Goal: Obtain resource: Obtain resource

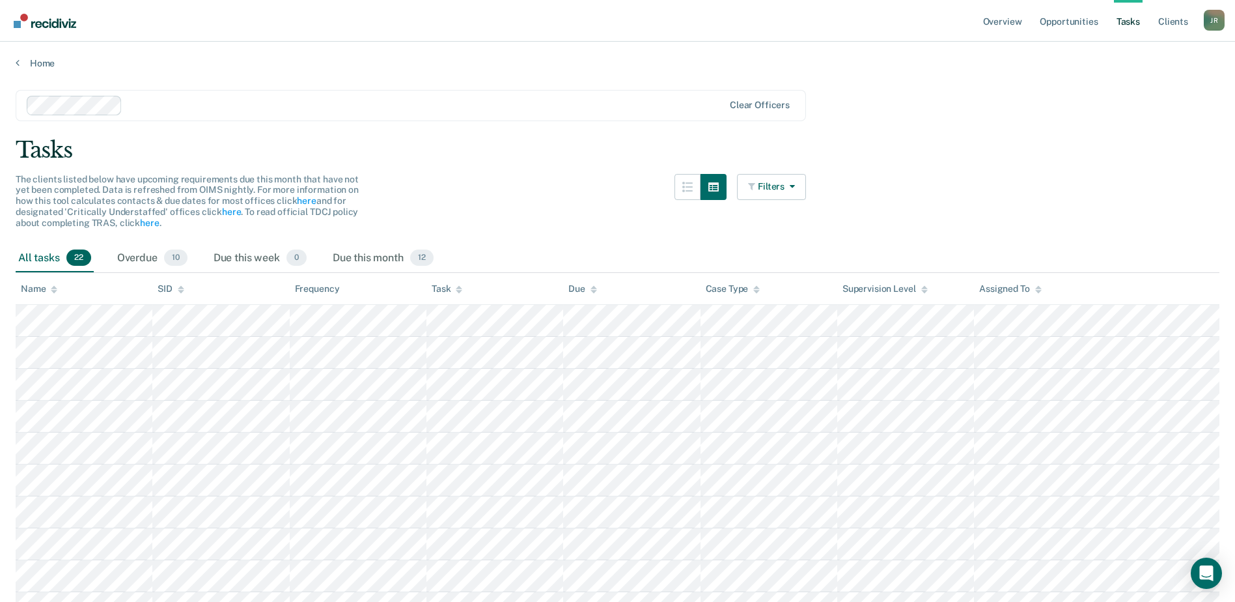
click at [1134, 21] on link "Tasks" at bounding box center [1128, 21] width 29 height 42
click at [793, 184] on icon "button" at bounding box center [790, 186] width 10 height 9
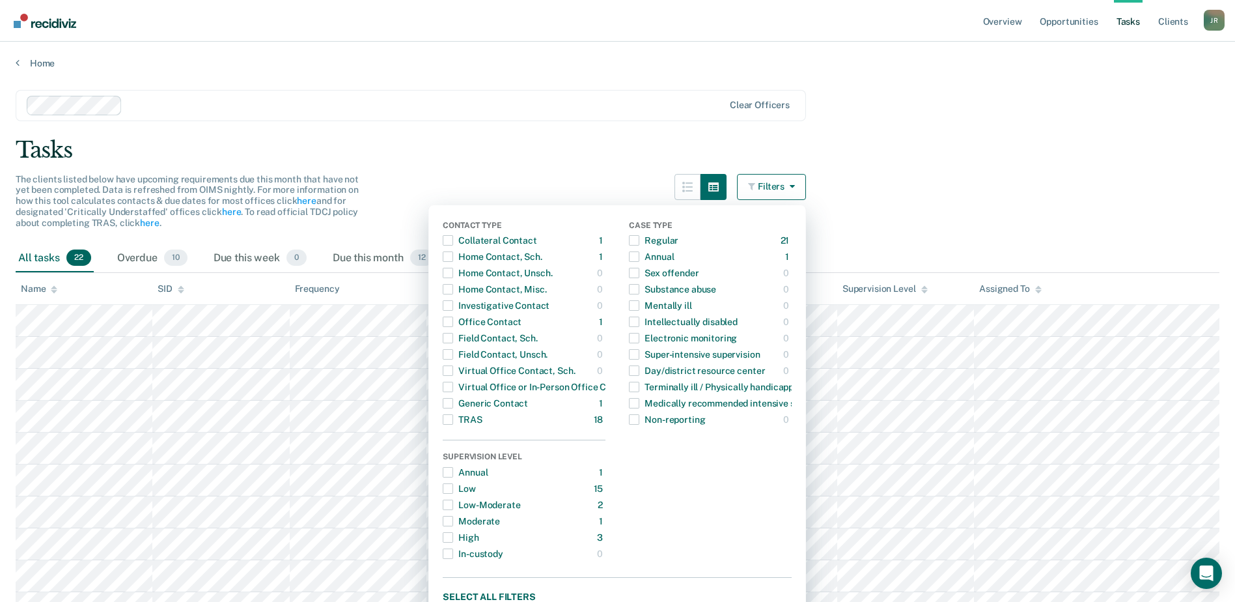
click at [839, 169] on main "Clear officers Tasks The clients listed below have upcoming requirements due th…" at bounding box center [617, 562] width 1235 height 986
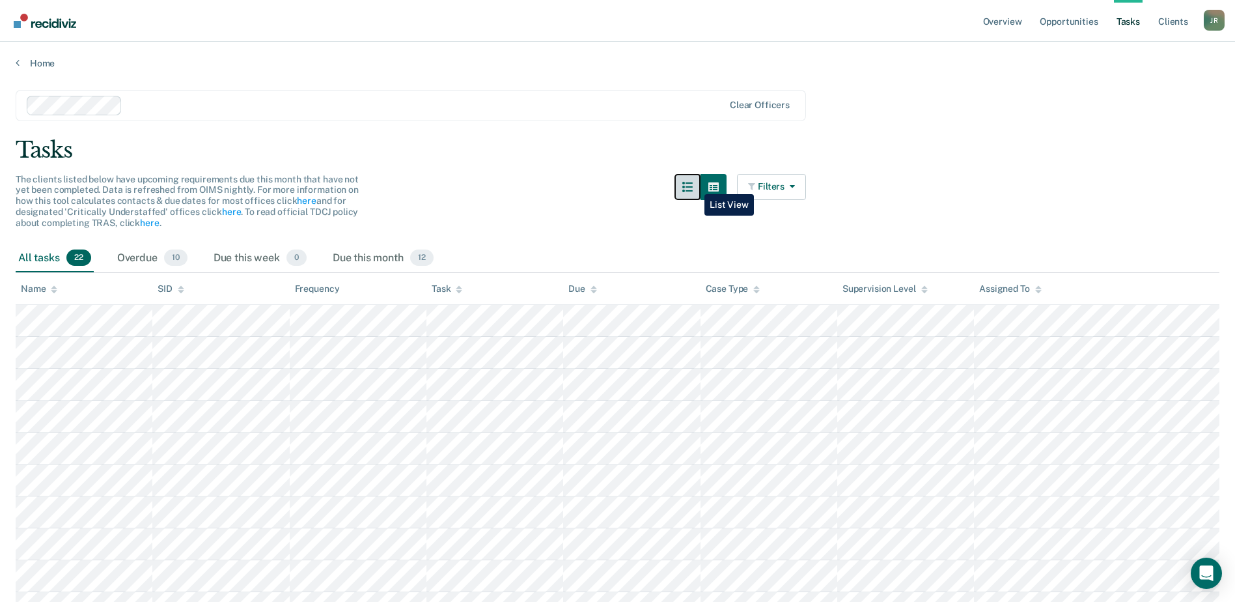
click at [693, 184] on icon "button" at bounding box center [687, 187] width 10 height 10
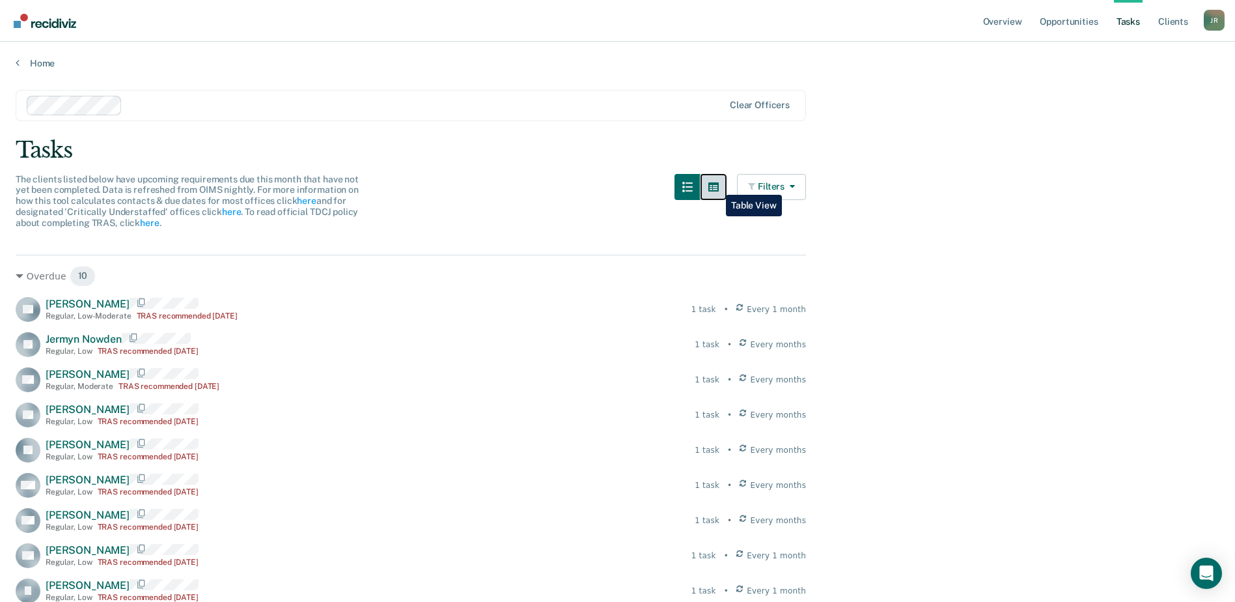
click at [716, 185] on icon "button" at bounding box center [713, 186] width 10 height 9
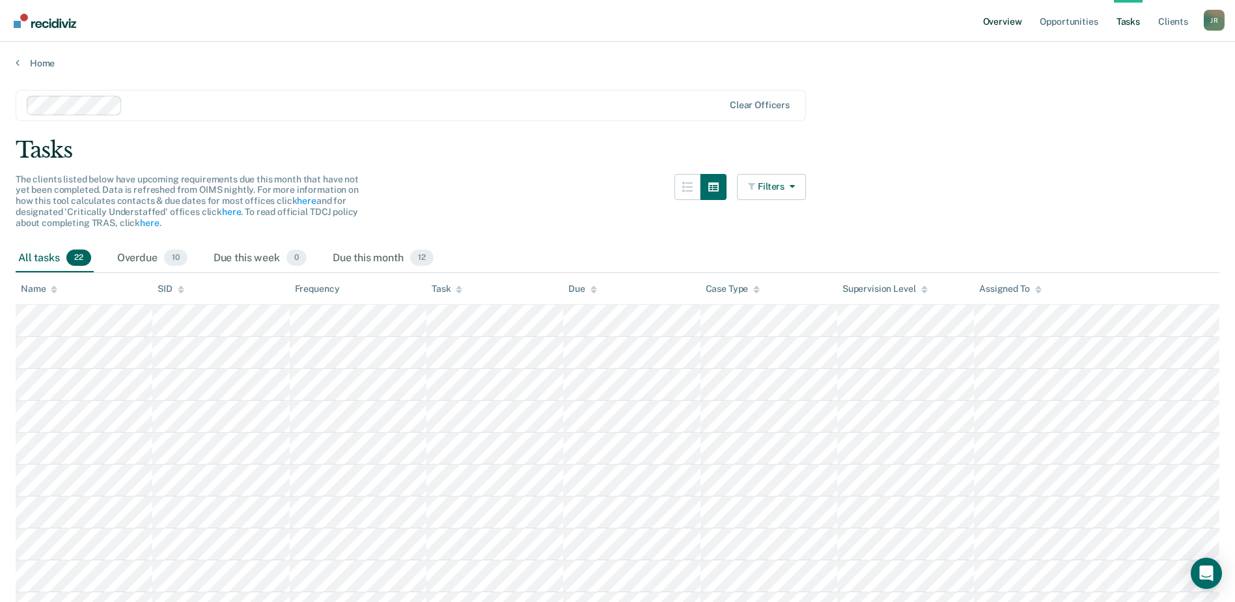
click at [998, 16] on link "Overview" at bounding box center [1003, 21] width 44 height 42
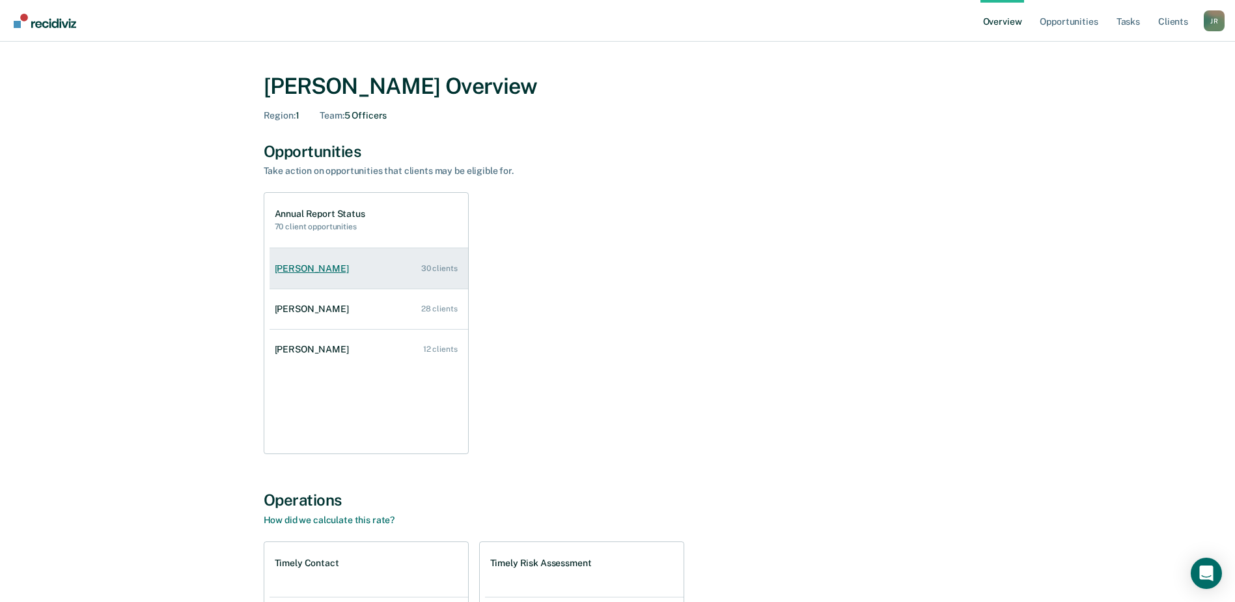
click at [309, 262] on link "[PERSON_NAME] 30 clients" at bounding box center [369, 268] width 199 height 37
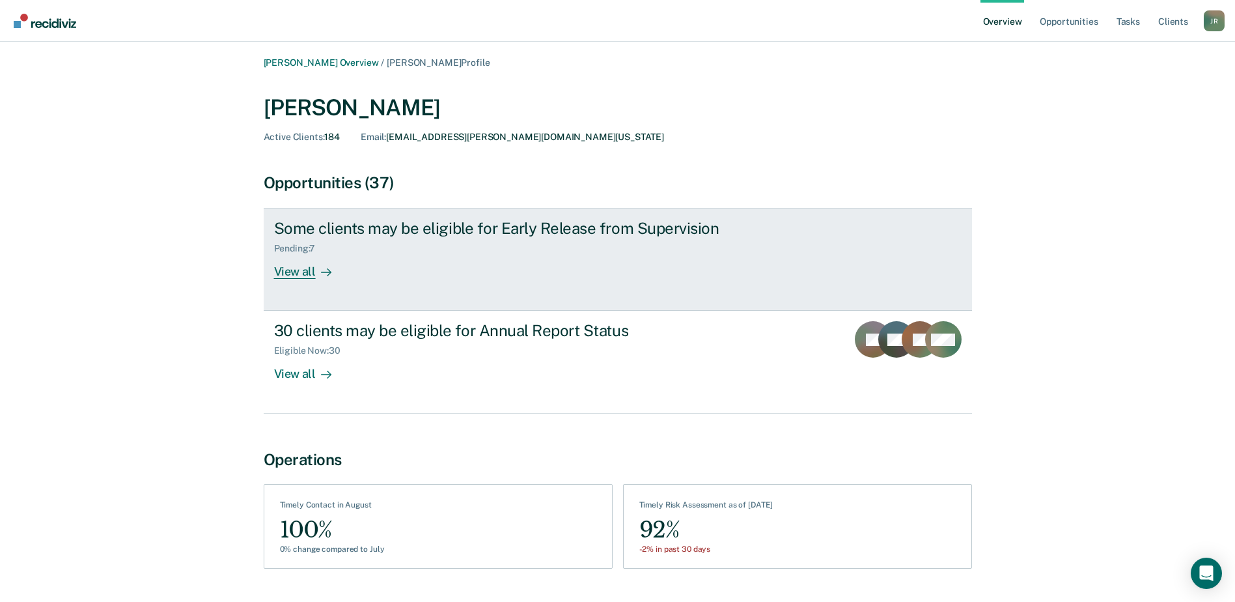
click at [303, 268] on div "View all" at bounding box center [310, 266] width 73 height 25
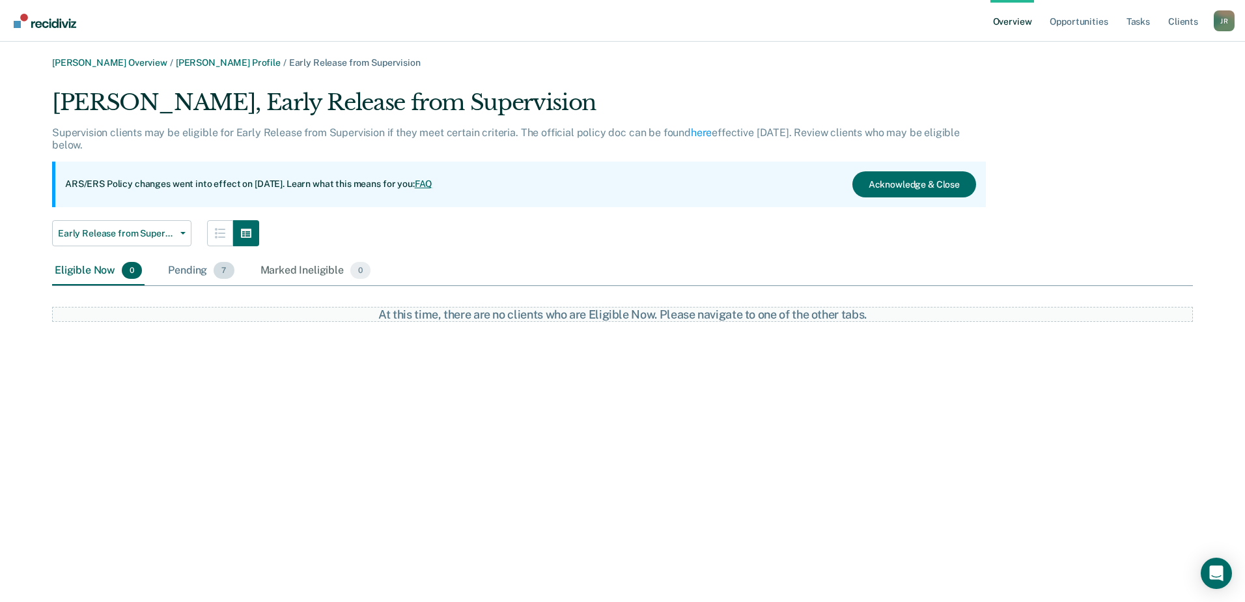
click at [186, 268] on div "Pending 7" at bounding box center [200, 271] width 71 height 29
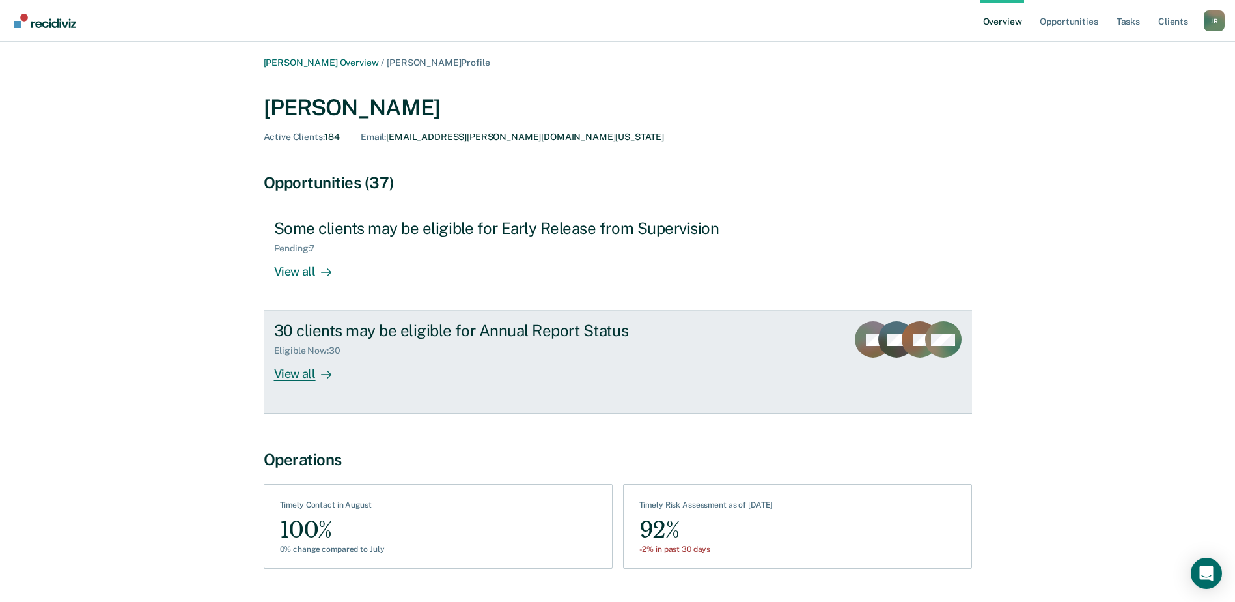
click at [322, 330] on div "30 clients may be eligible for Annual Report Status" at bounding box center [502, 330] width 457 height 19
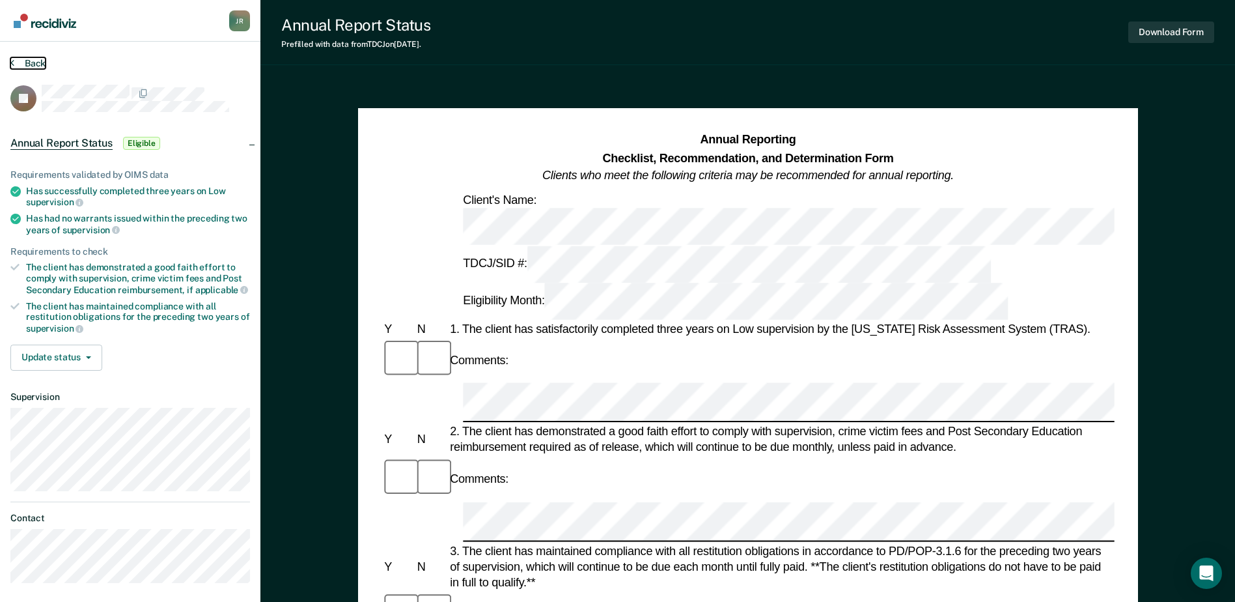
click at [14, 61] on icon at bounding box center [12, 62] width 4 height 10
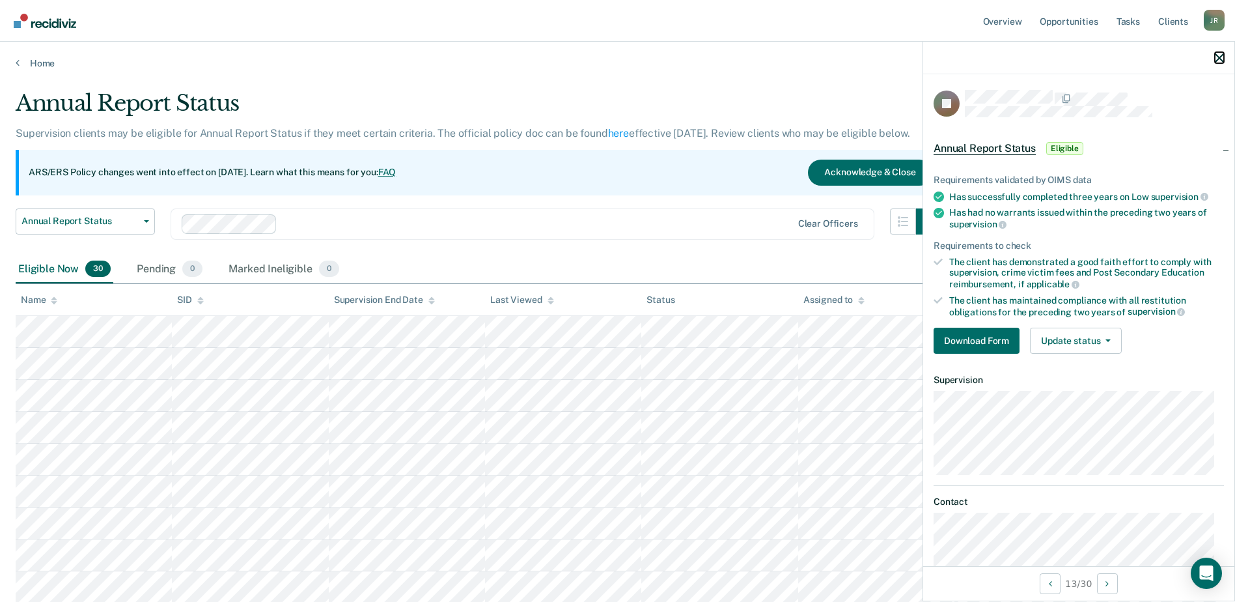
click at [1219, 57] on icon "button" at bounding box center [1219, 57] width 9 height 9
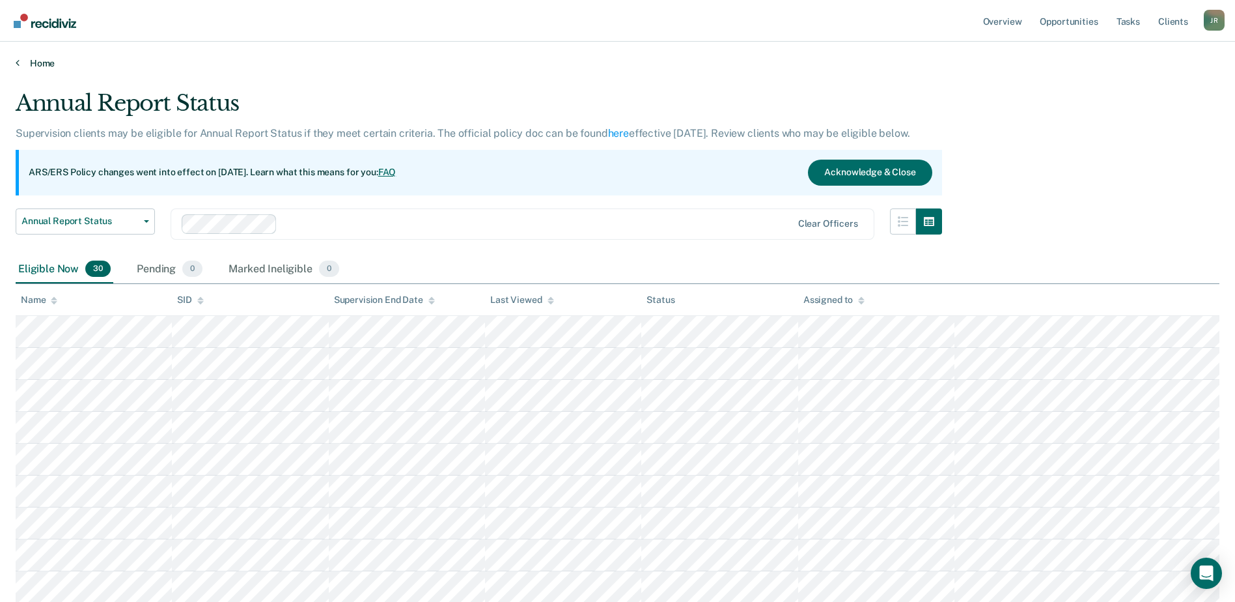
click at [39, 65] on link "Home" at bounding box center [618, 63] width 1204 height 12
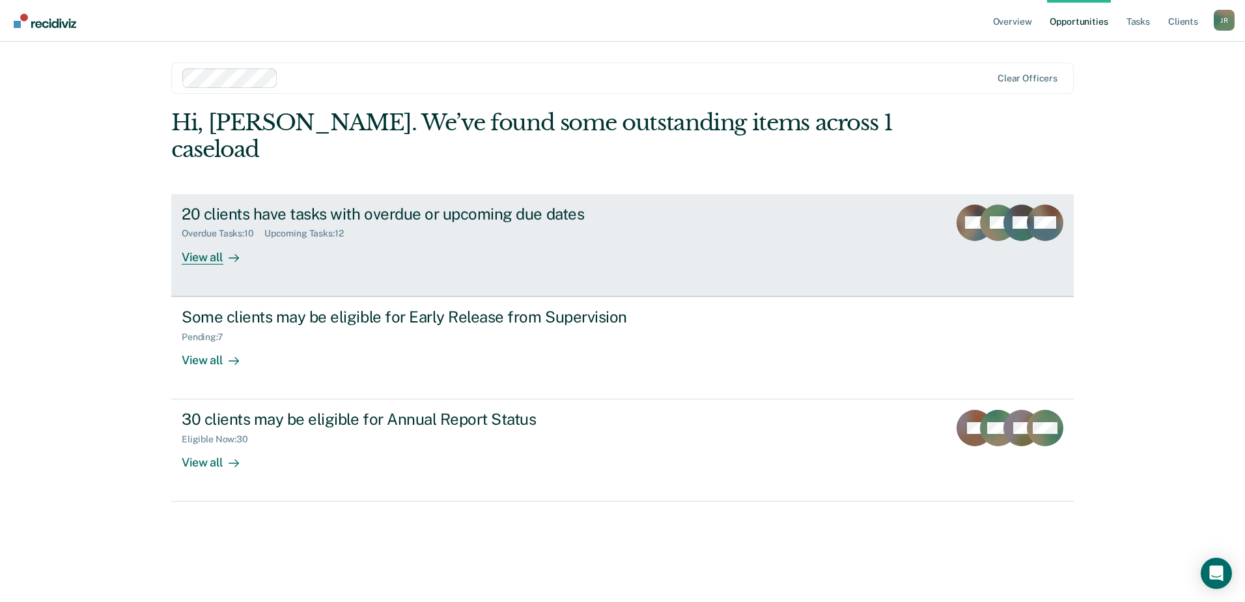
click at [217, 204] on div "20 clients have tasks with overdue or upcoming due dates" at bounding box center [410, 213] width 457 height 19
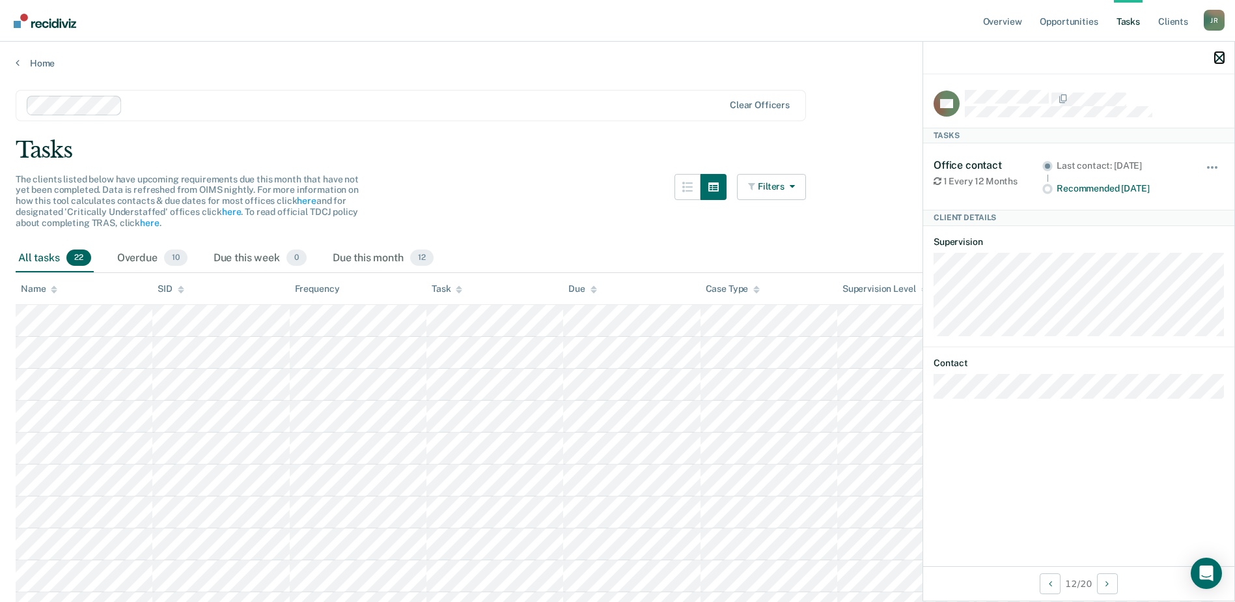
click at [1217, 53] on icon "button" at bounding box center [1219, 57] width 9 height 9
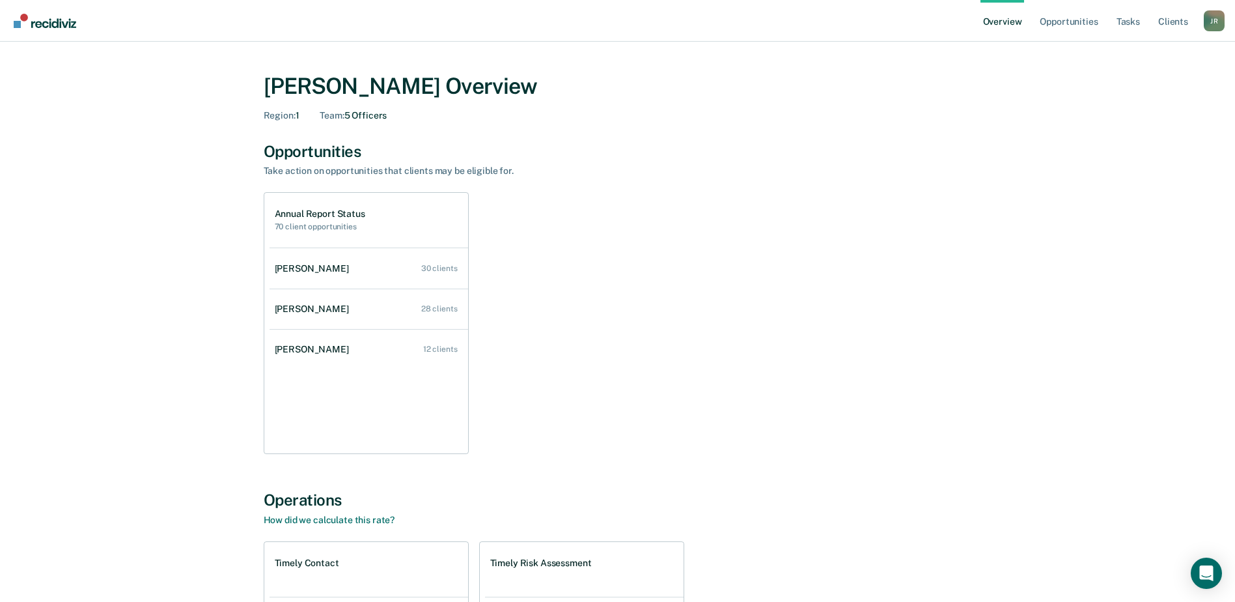
click at [1009, 20] on link "Overview" at bounding box center [1003, 21] width 44 height 42
click at [311, 266] on div "[PERSON_NAME]" at bounding box center [314, 268] width 79 height 11
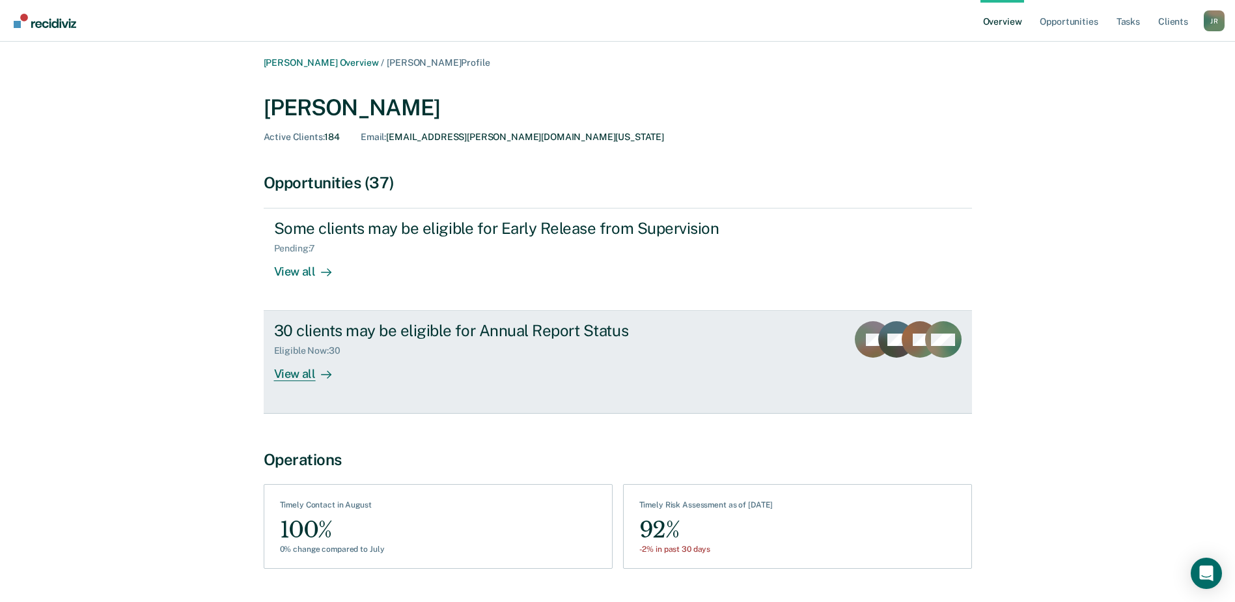
click at [300, 370] on div "View all" at bounding box center [310, 368] width 73 height 25
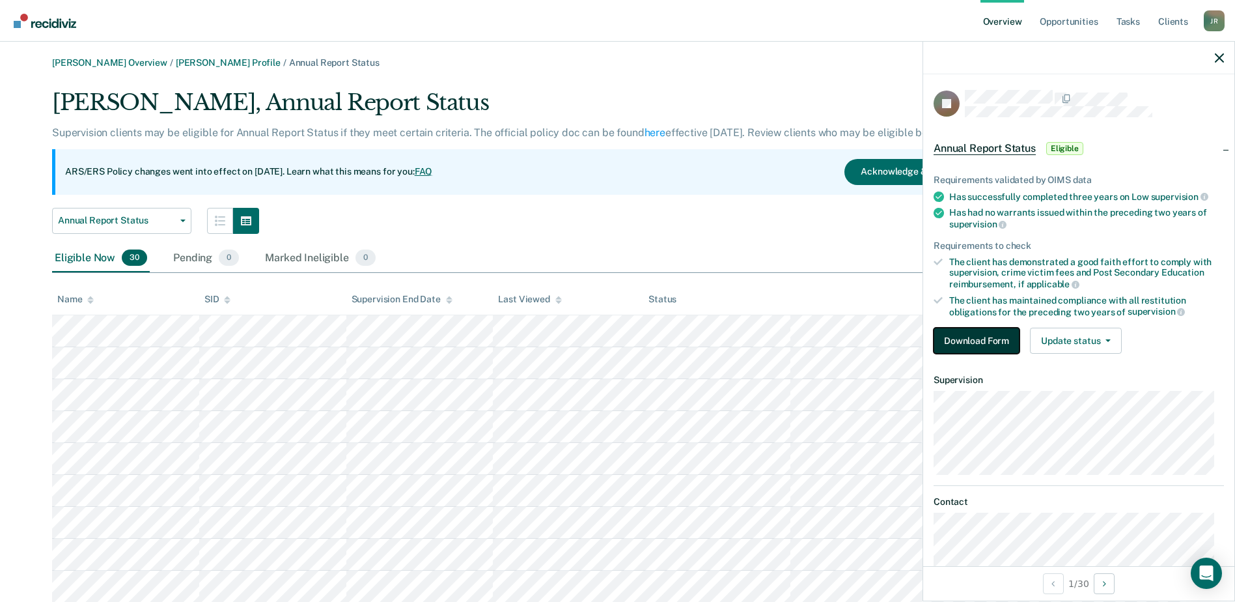
click at [996, 337] on button "Download Form" at bounding box center [977, 341] width 86 height 26
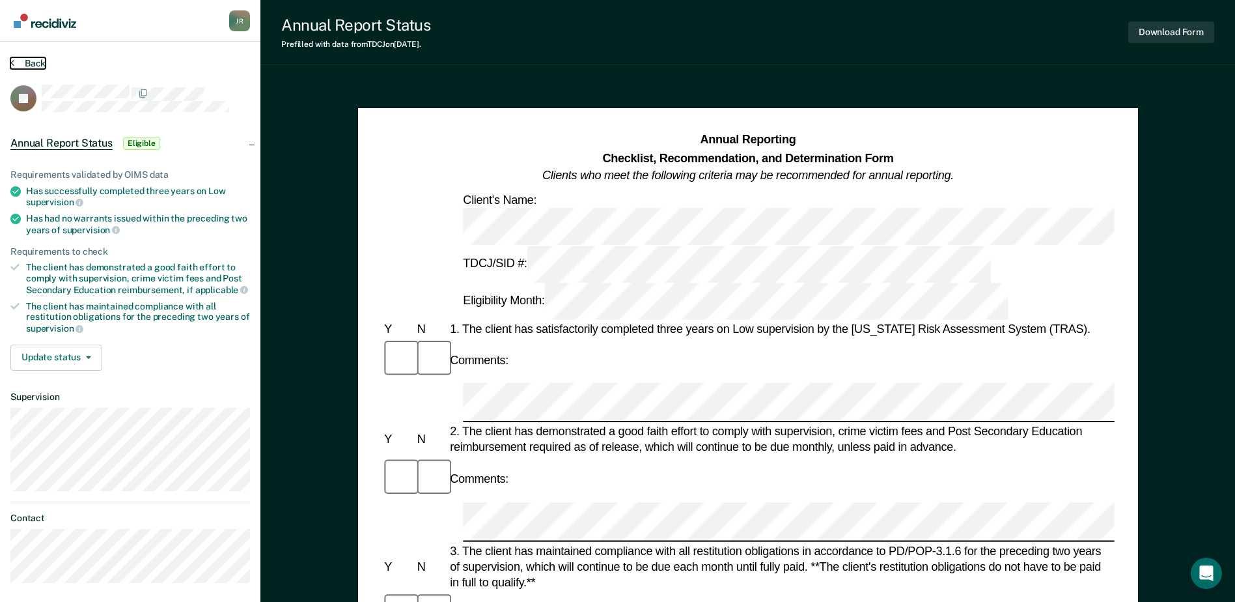
click at [12, 57] on icon at bounding box center [12, 62] width 4 height 10
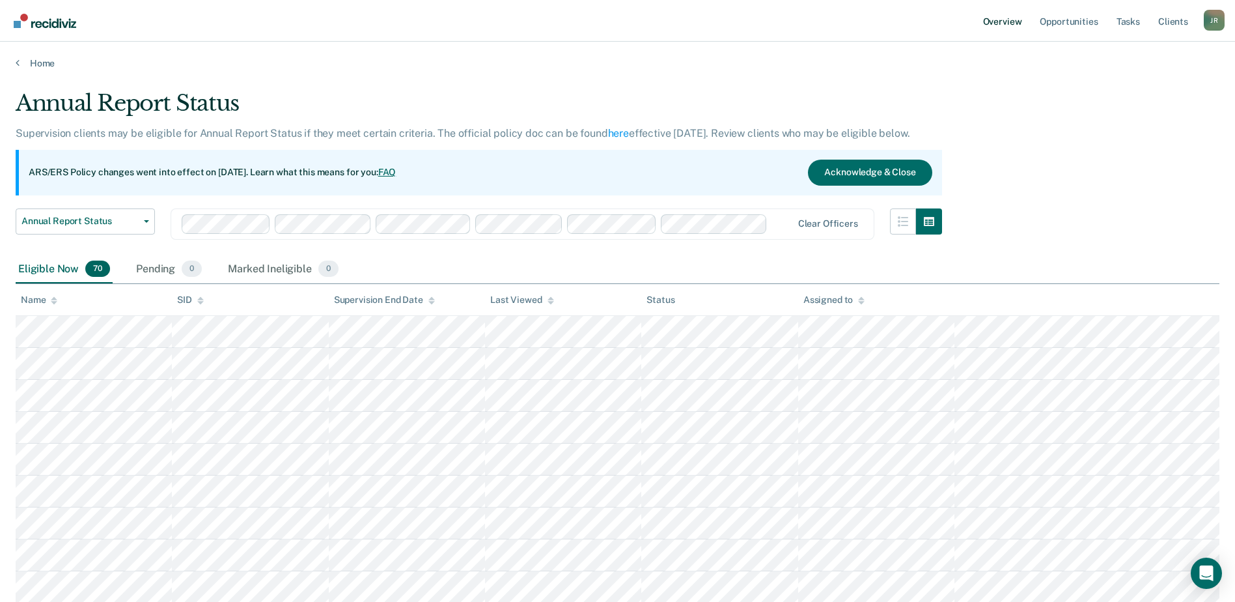
click at [1005, 23] on link "Overview" at bounding box center [1003, 21] width 44 height 42
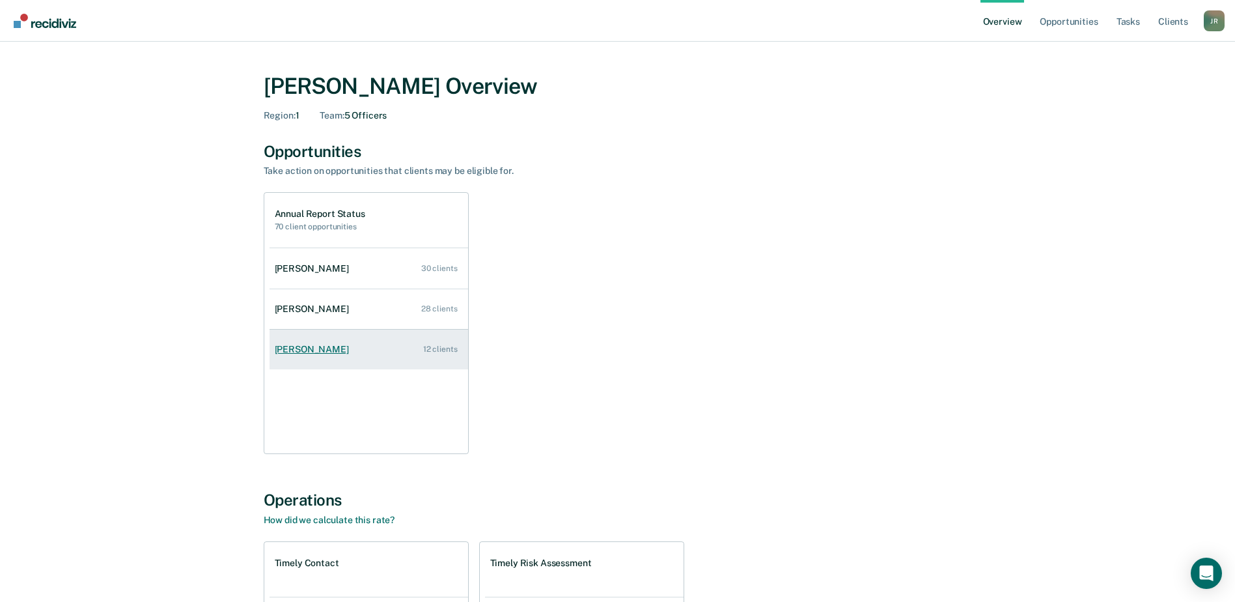
click at [310, 348] on div "[PERSON_NAME]" at bounding box center [314, 349] width 79 height 11
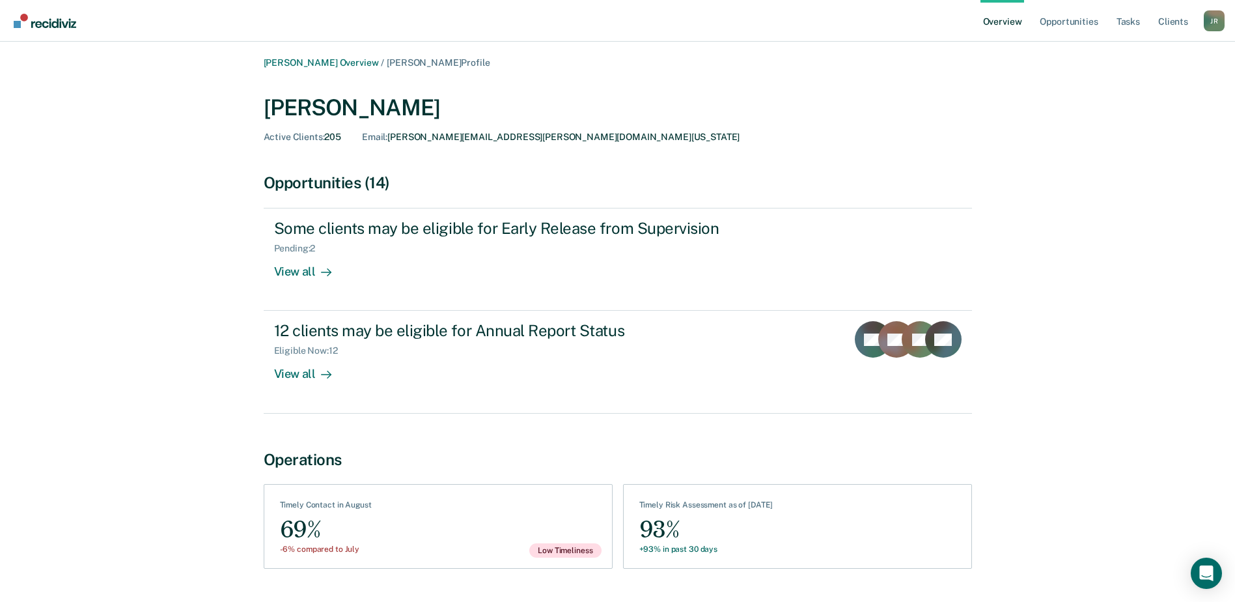
click at [1007, 21] on link "Overview" at bounding box center [1003, 21] width 44 height 42
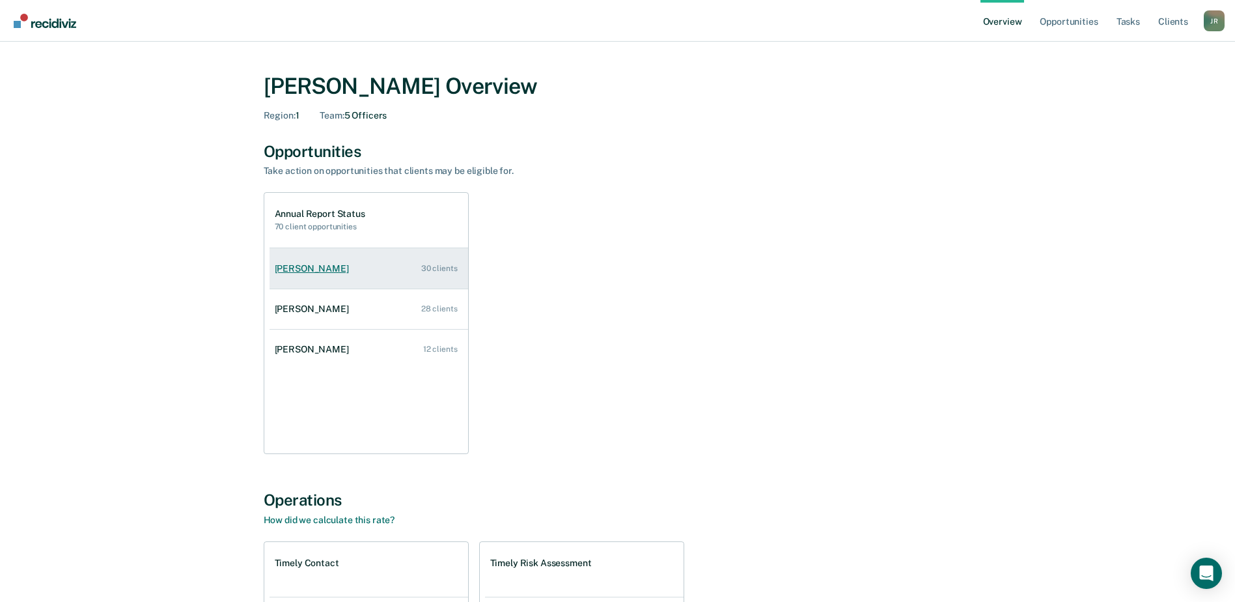
click at [322, 270] on div "[PERSON_NAME]" at bounding box center [314, 268] width 79 height 11
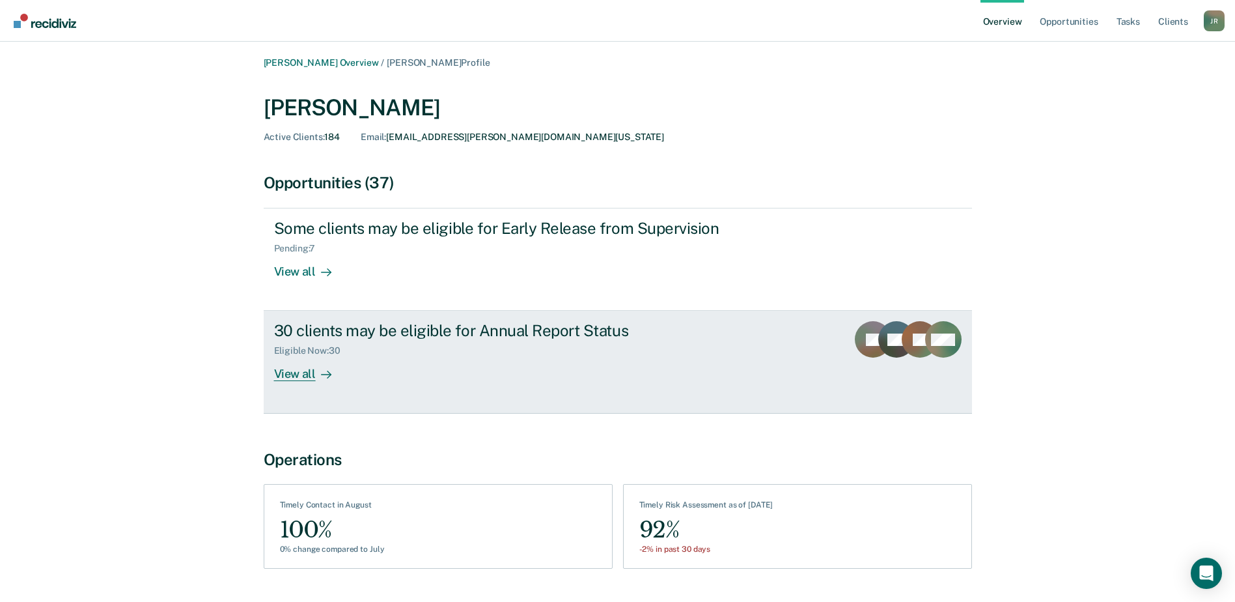
click at [361, 329] on div "30 clients may be eligible for Annual Report Status" at bounding box center [502, 330] width 457 height 19
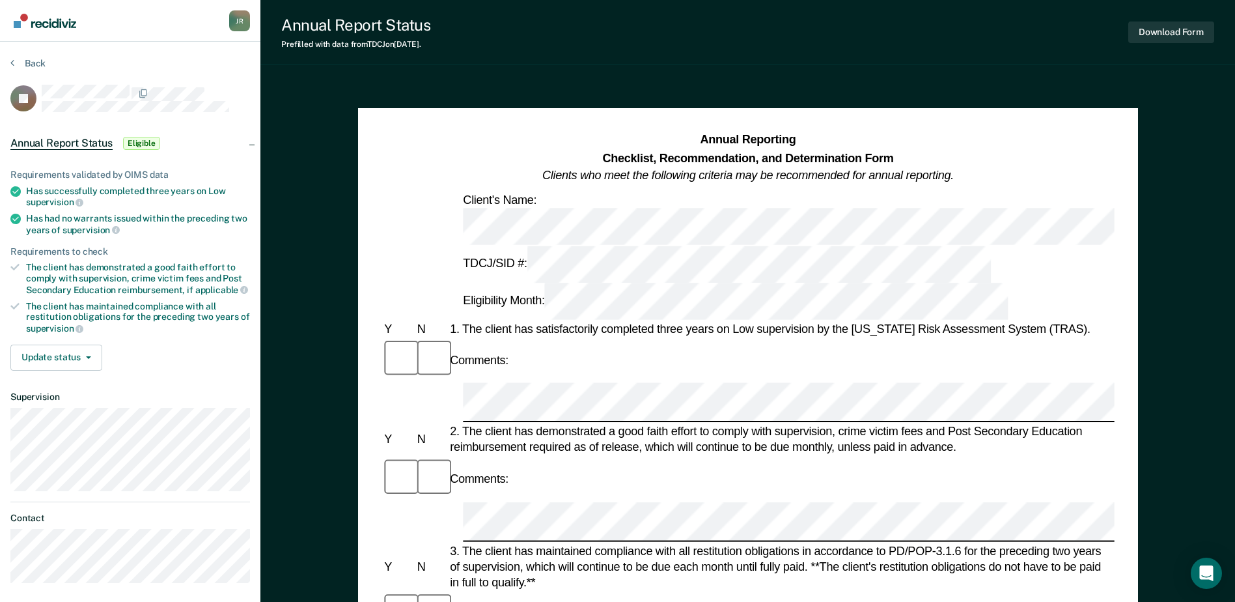
click at [0, 72] on section "Back JR Annual Report Status Eligible Requirements validated by OIMS data Has s…" at bounding box center [130, 325] width 260 height 567
click at [16, 64] on button "Back" at bounding box center [27, 63] width 35 height 12
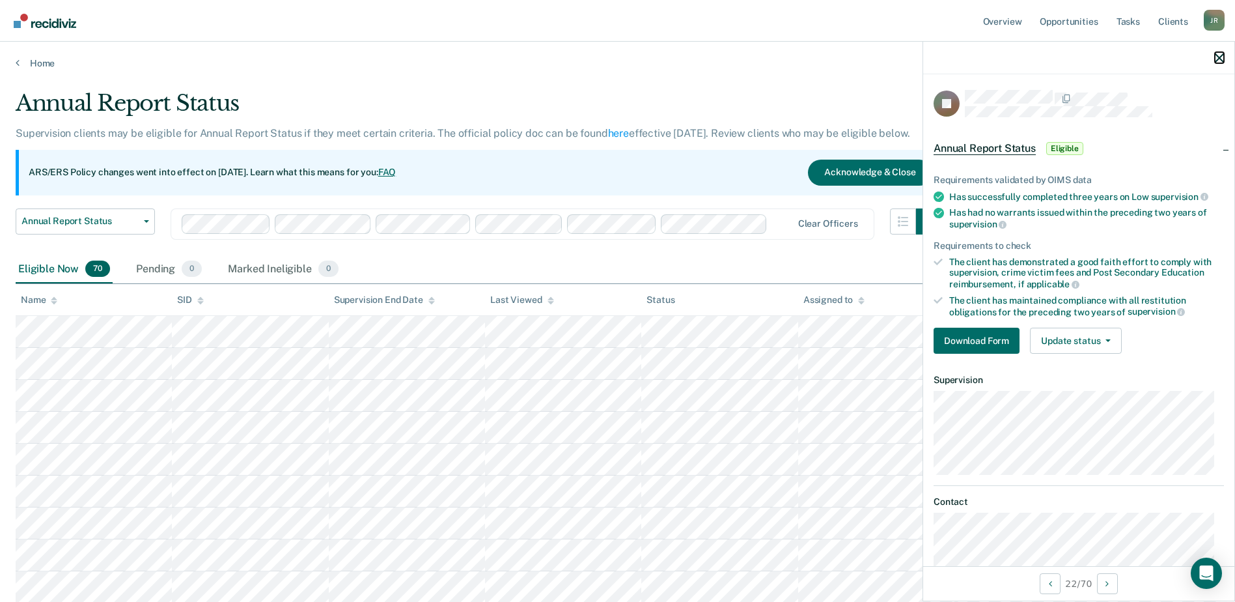
click at [1220, 56] on icon "button" at bounding box center [1219, 57] width 9 height 9
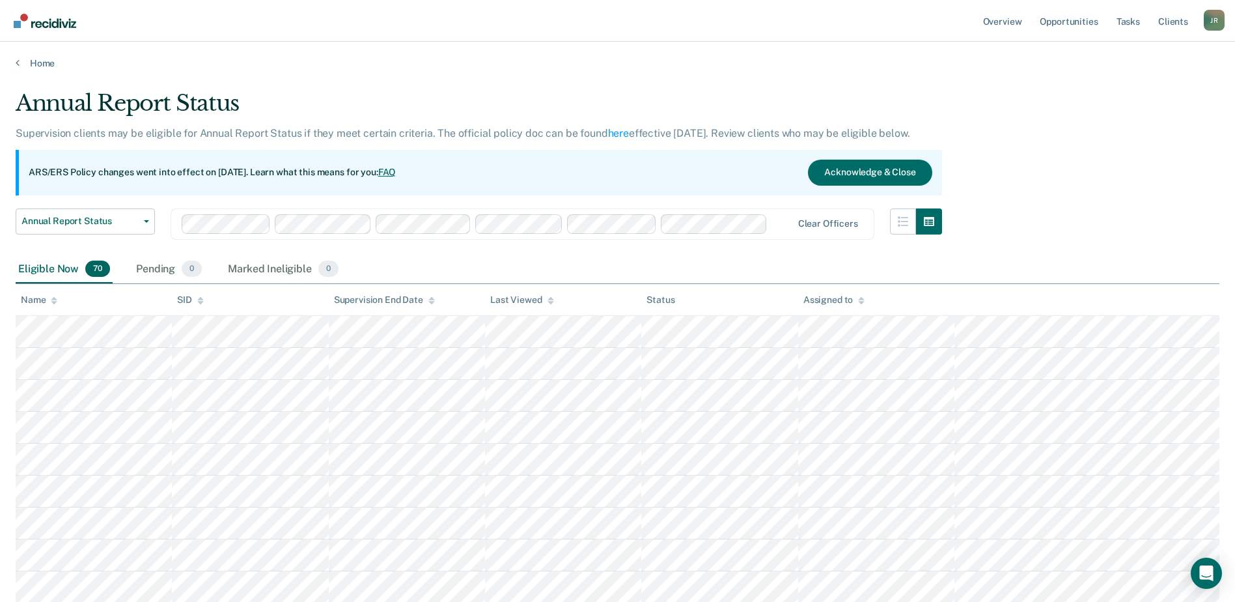
click at [850, 299] on div "Assigned to" at bounding box center [833, 299] width 61 height 11
click at [1009, 19] on link "Overview" at bounding box center [1003, 21] width 44 height 42
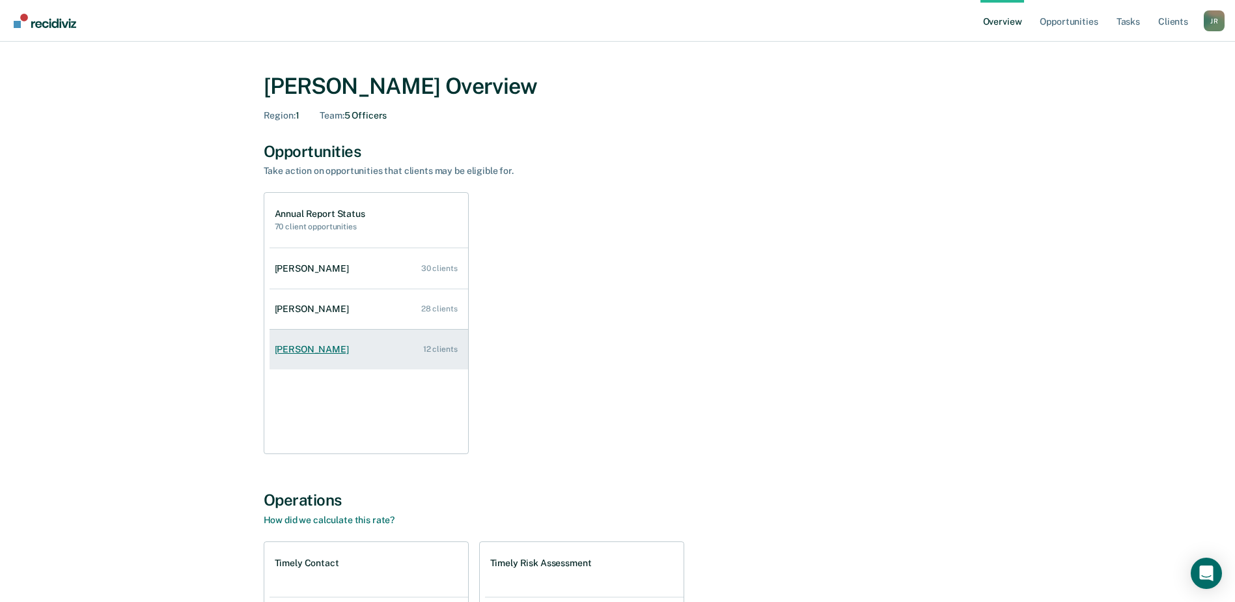
click at [307, 346] on div "[PERSON_NAME]" at bounding box center [314, 349] width 79 height 11
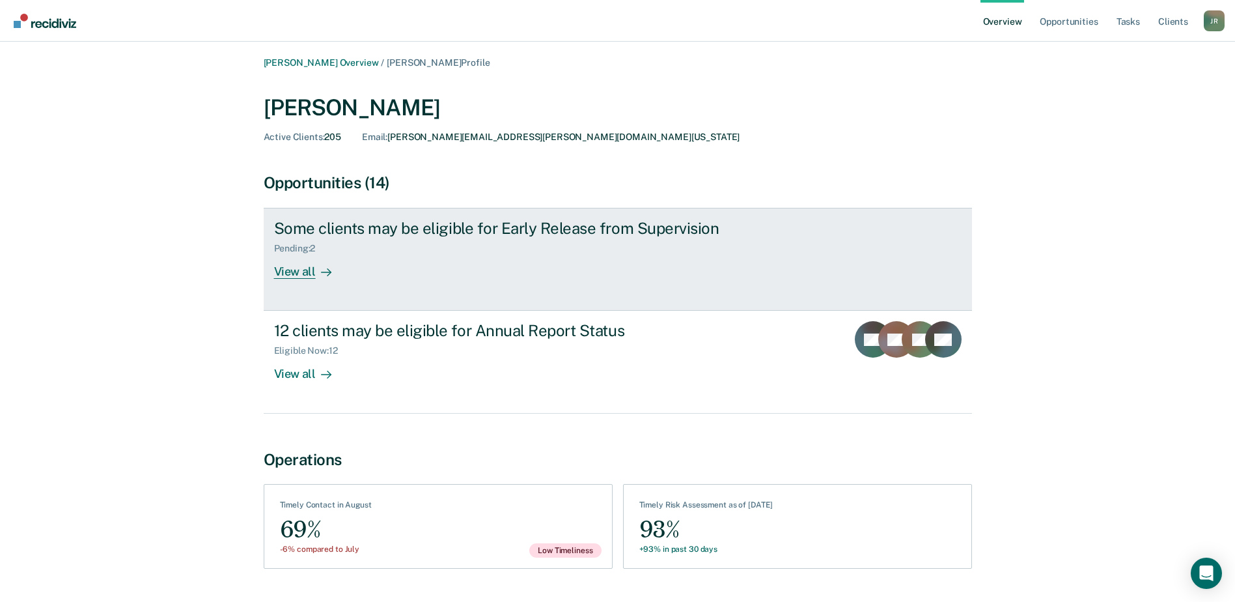
click at [392, 224] on div "Some clients may be eligible for Early Release from Supervision" at bounding box center [502, 228] width 457 height 19
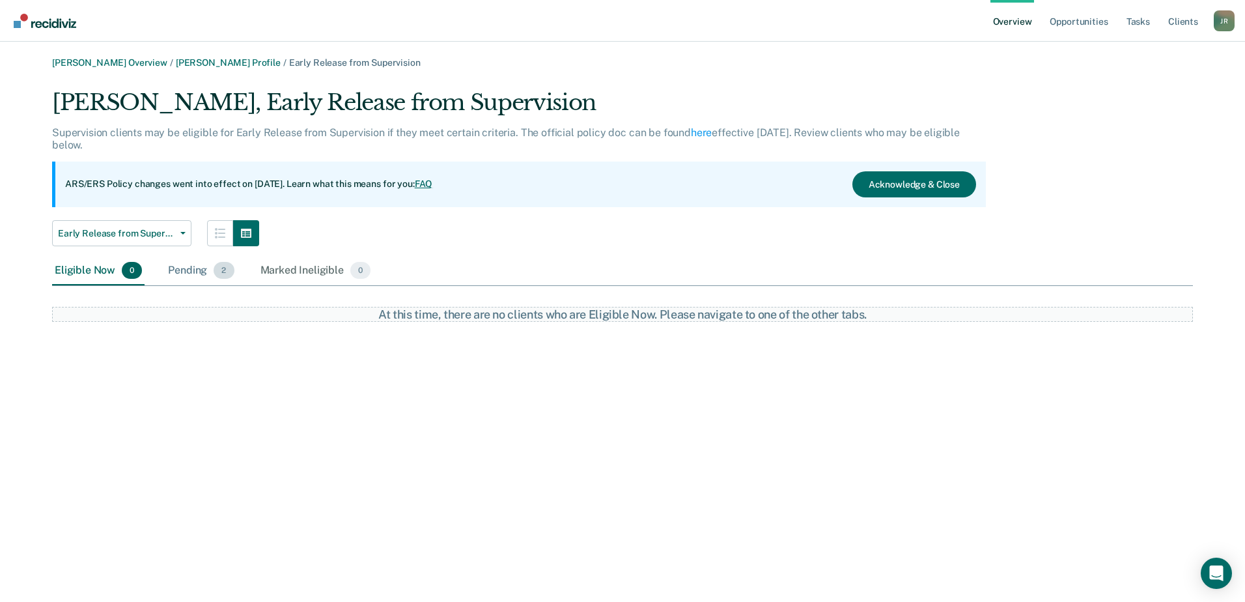
click at [184, 266] on div "Pending 2" at bounding box center [200, 271] width 71 height 29
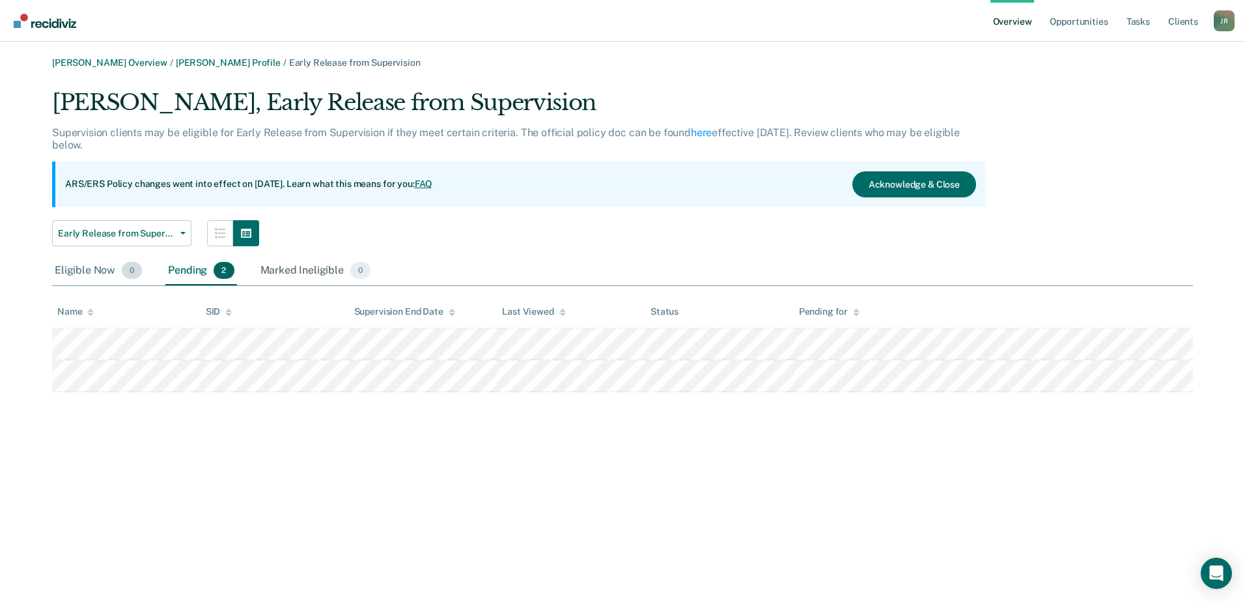
click at [68, 268] on div "Eligible Now 0" at bounding box center [98, 271] width 92 height 29
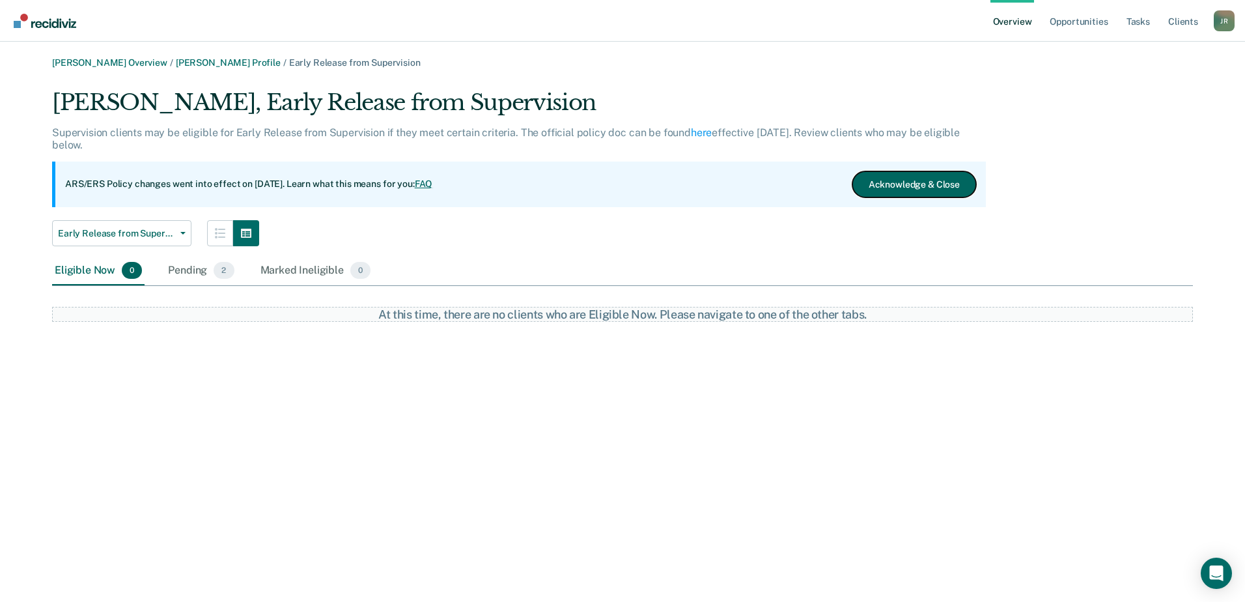
click at [914, 188] on button "Acknowledge & Close" at bounding box center [914, 184] width 124 height 26
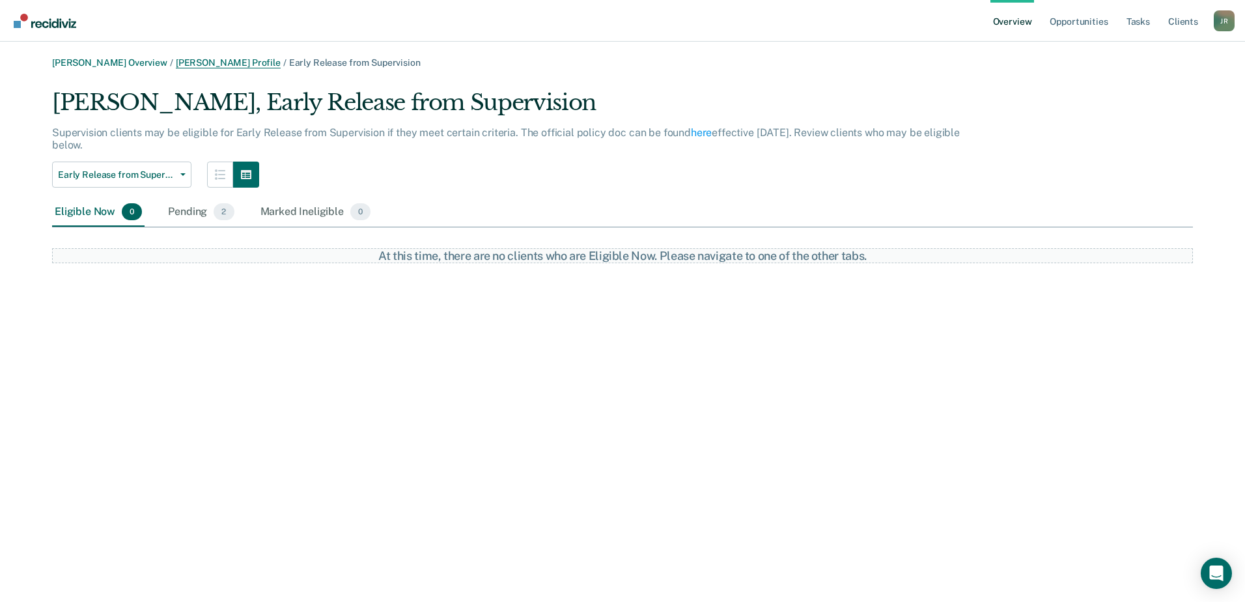
click at [216, 61] on link "Cagen Brooks Profile" at bounding box center [228, 62] width 105 height 11
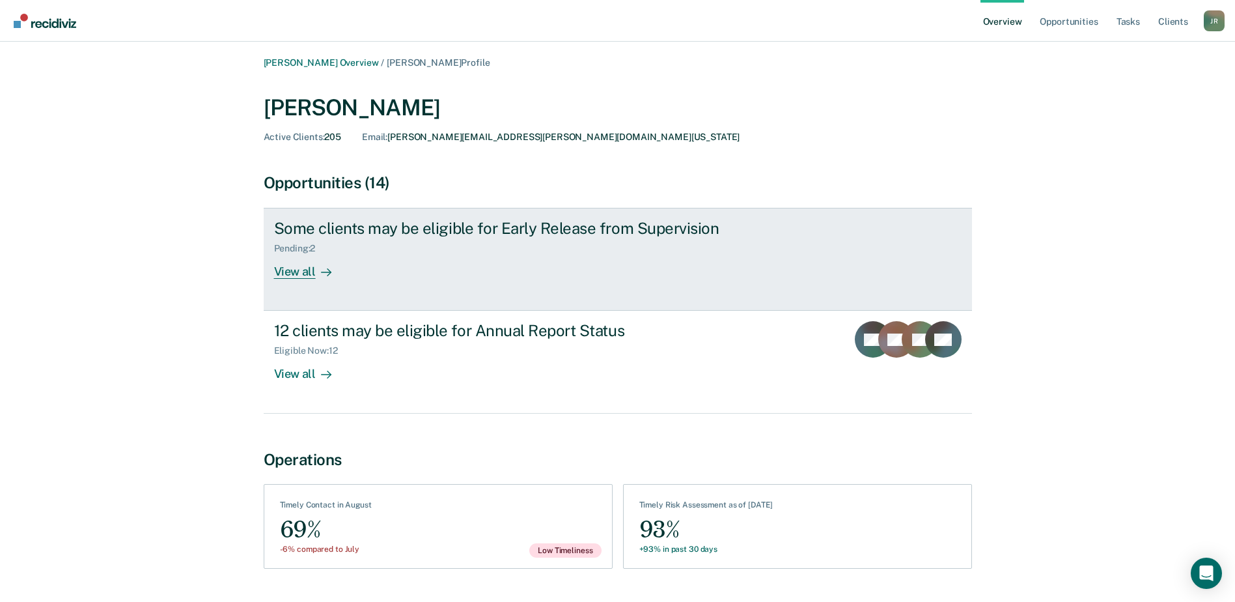
click at [430, 226] on div "Some clients may be eligible for Early Release from Supervision" at bounding box center [502, 228] width 457 height 19
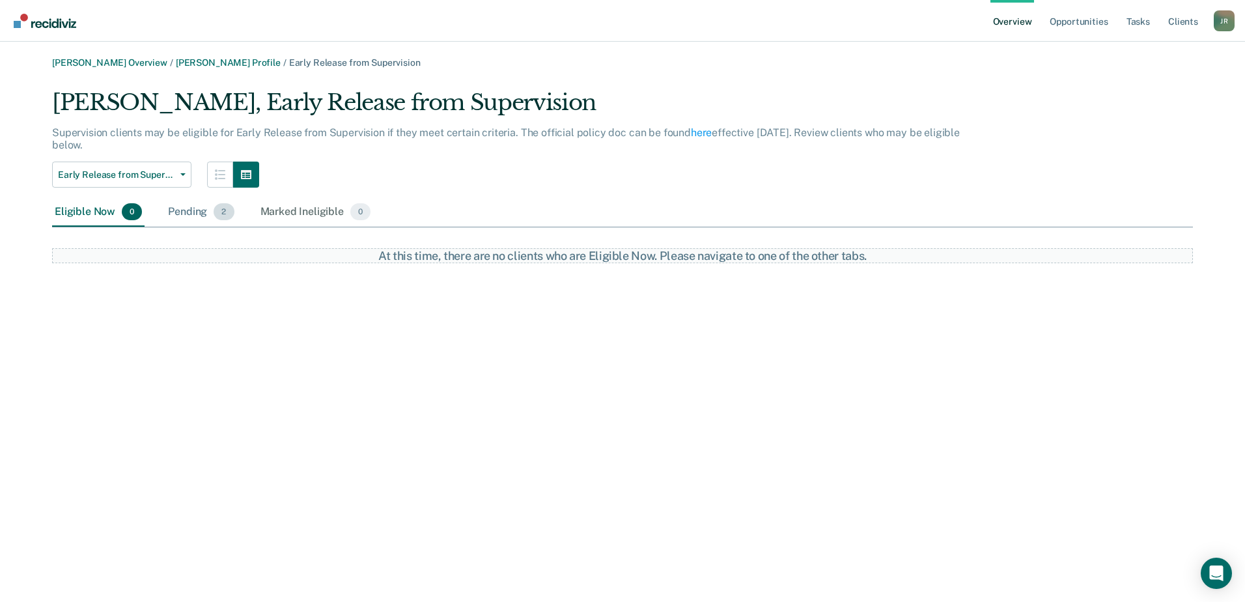
click at [182, 208] on div "Pending 2" at bounding box center [200, 212] width 71 height 29
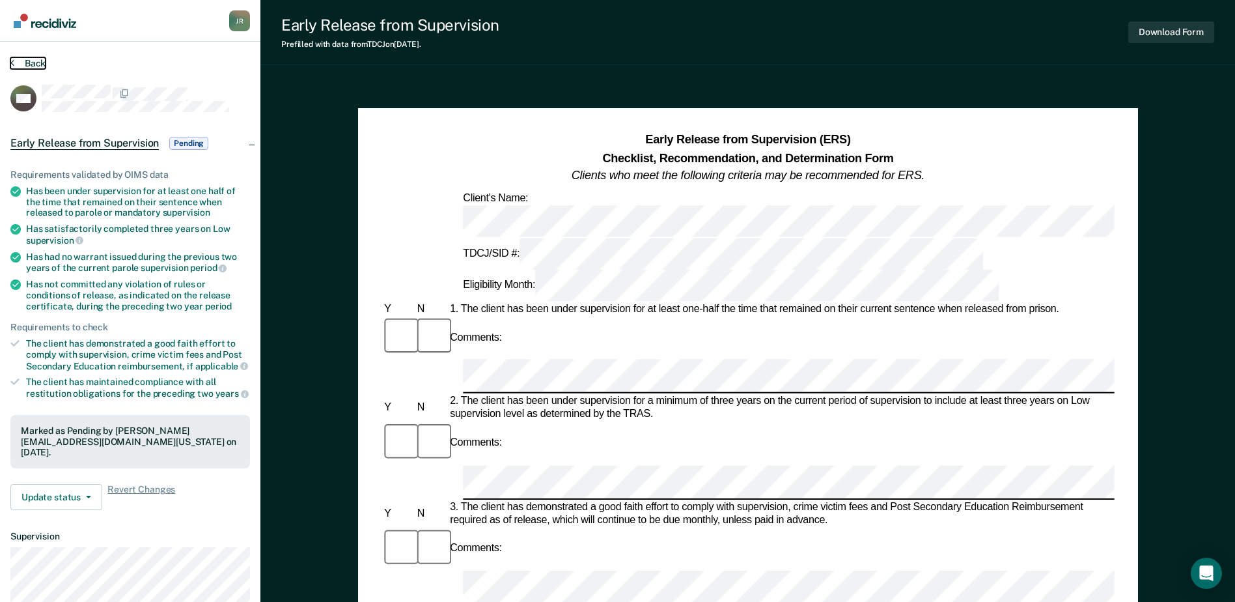
click at [10, 63] on icon at bounding box center [12, 62] width 4 height 10
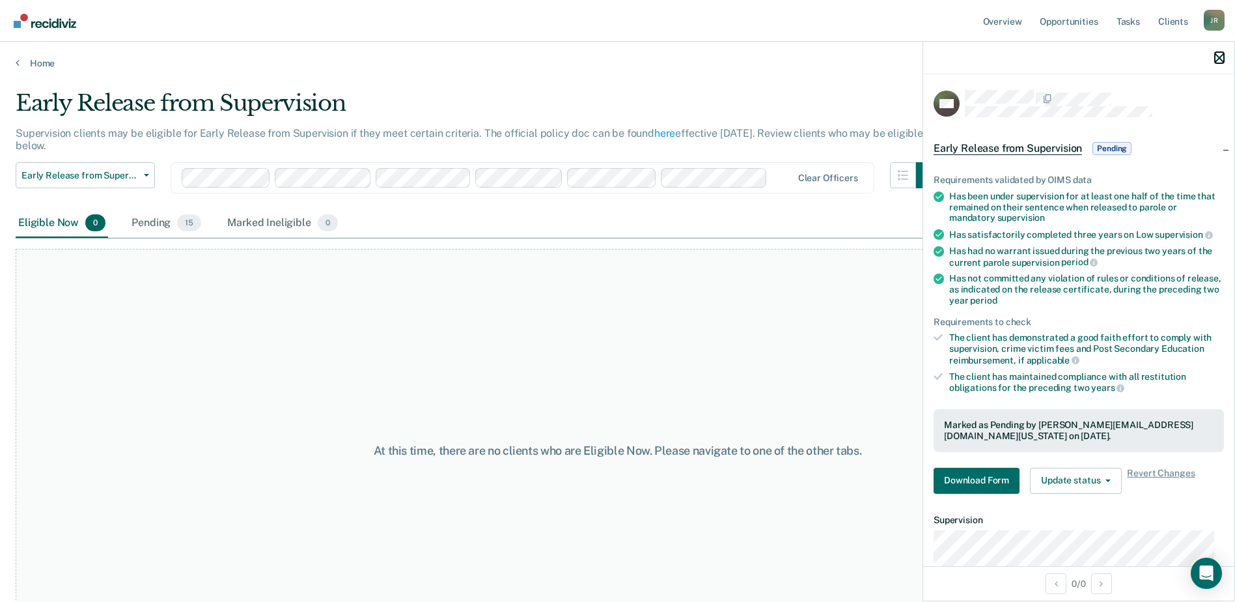
click at [1218, 58] on icon "button" at bounding box center [1219, 57] width 9 height 9
